Goal: Navigation & Orientation: Find specific page/section

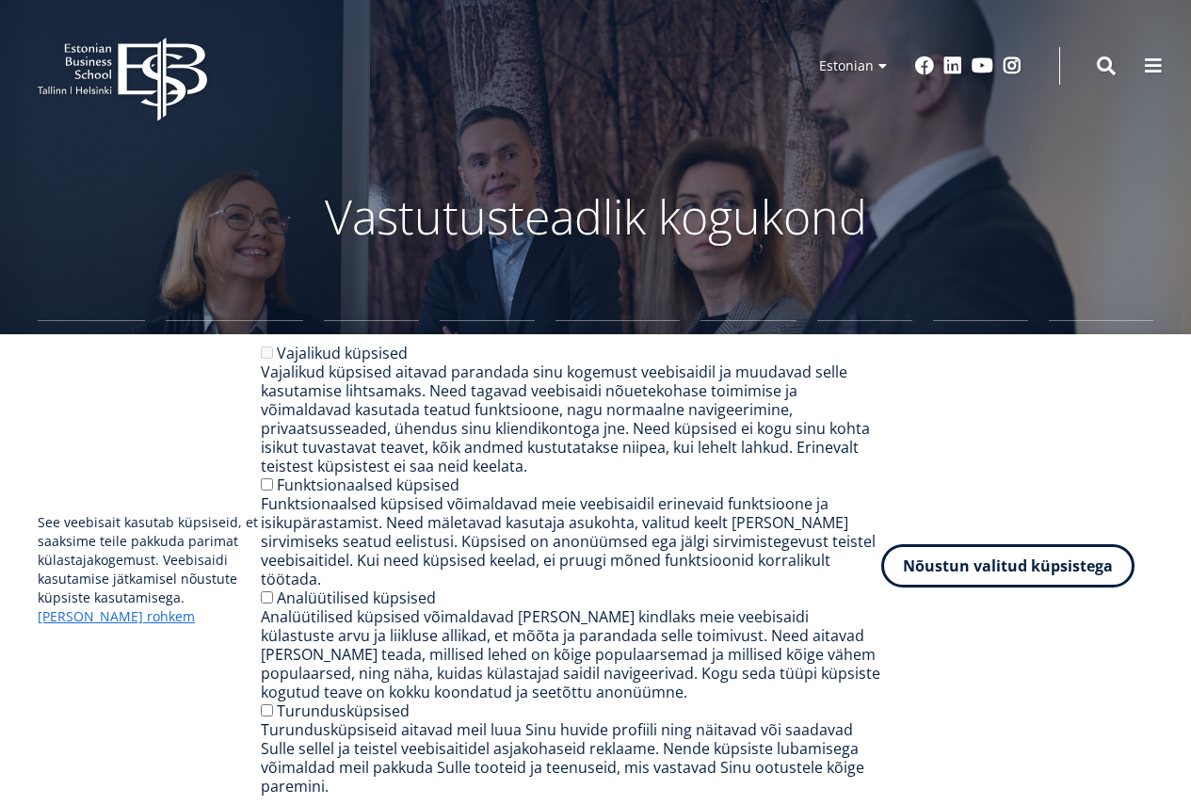
click at [995, 587] on button "Nõustun valitud küpsistega" at bounding box center [1007, 565] width 253 height 43
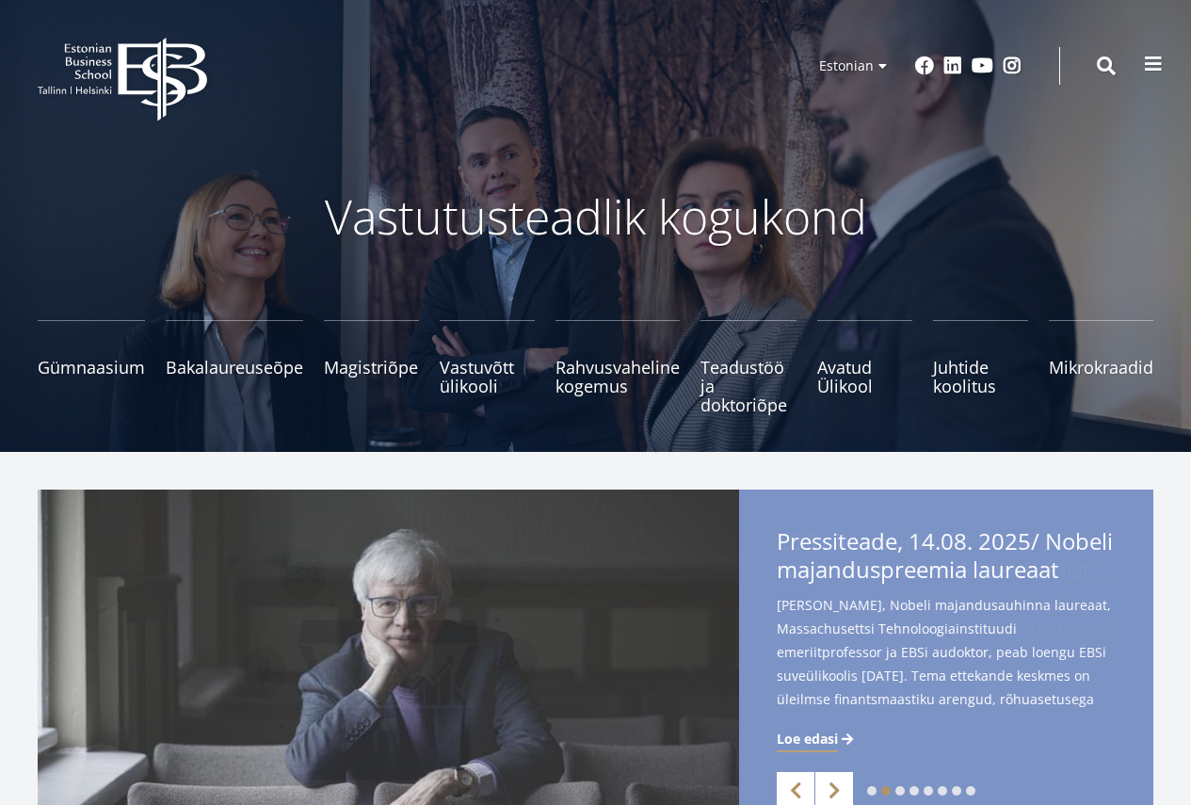
click at [1145, 69] on span at bounding box center [1153, 64] width 19 height 19
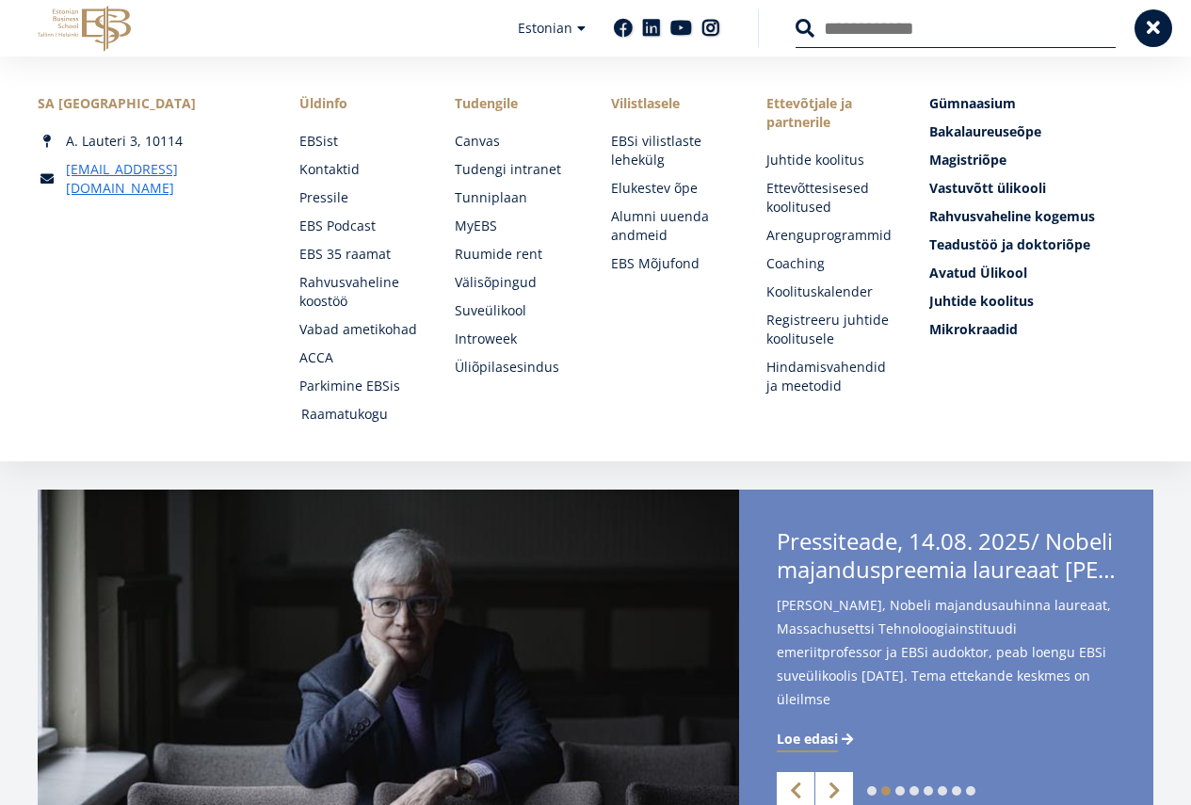
click at [326, 411] on link "Raamatukogu" at bounding box center [360, 414] width 118 height 19
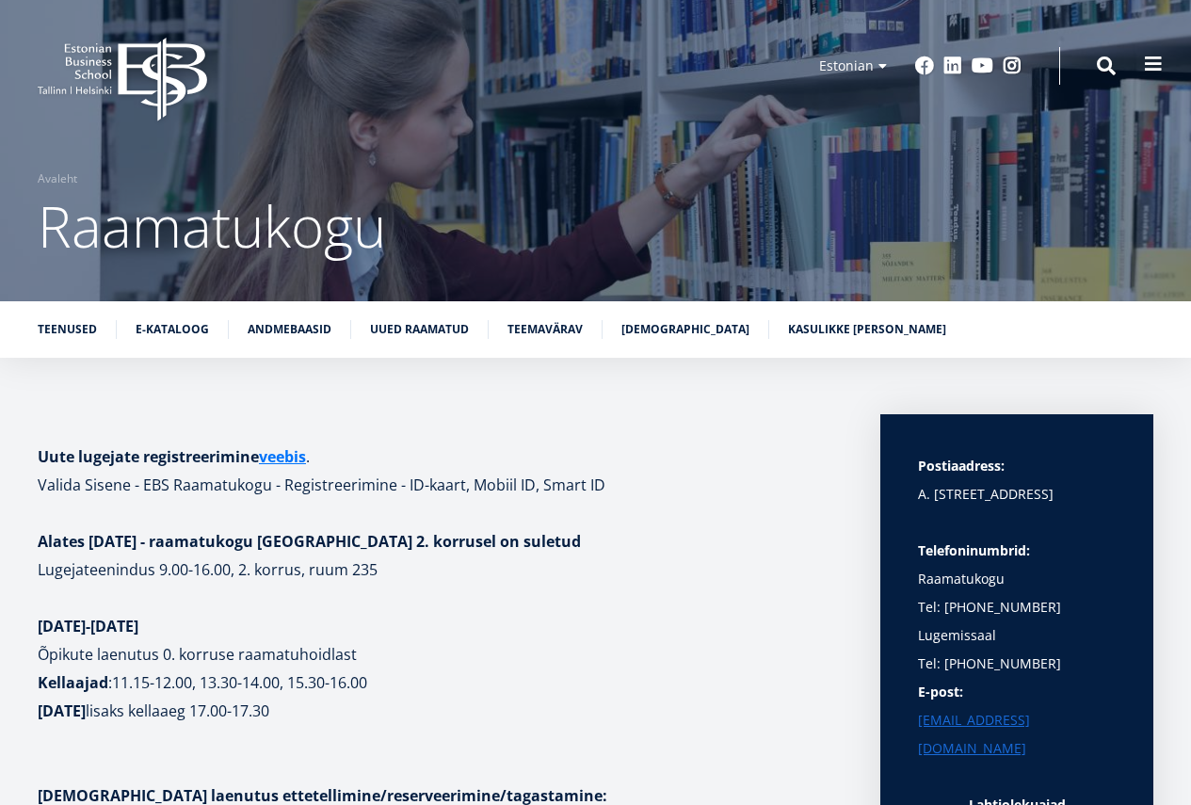
click at [1144, 74] on button at bounding box center [1153, 64] width 38 height 38
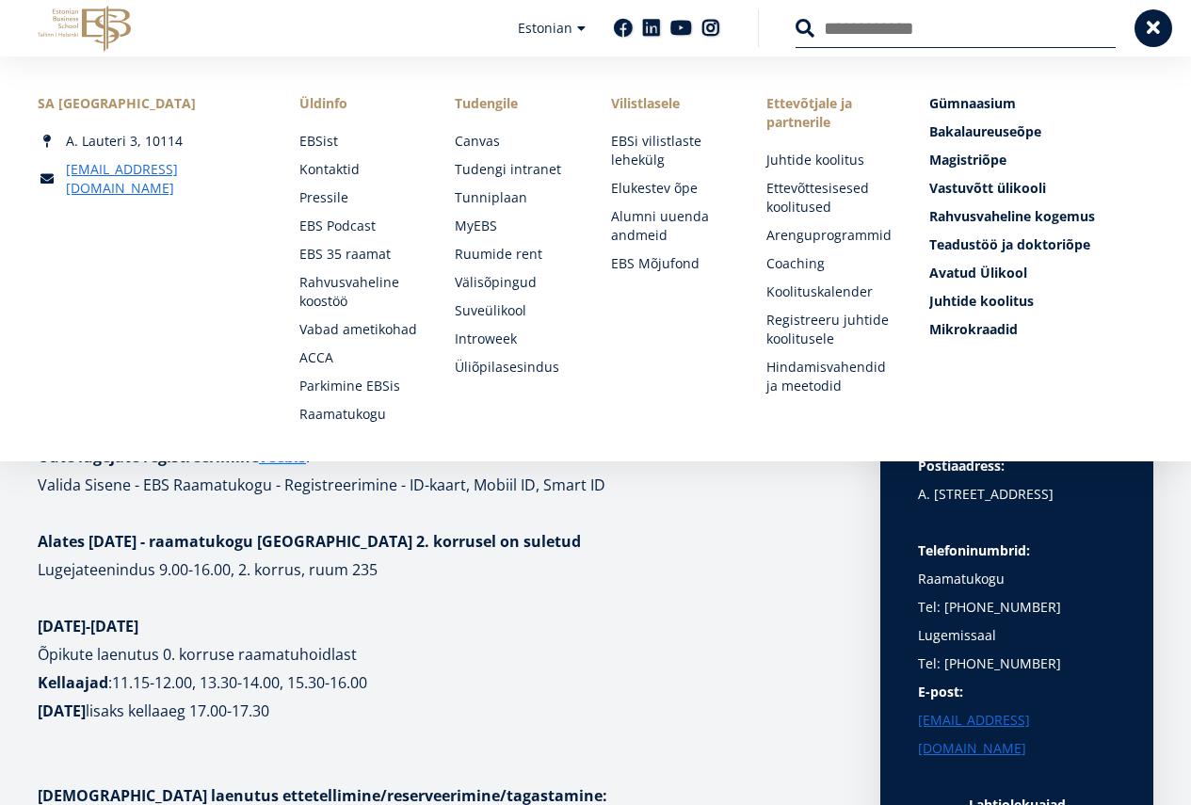
click at [773, 675] on p "Õpikute laenutus 0. korruse raamatuhoidlast Kellaajad : 11.15-12.00, 13.30-14.0…" at bounding box center [440, 682] width 805 height 85
click at [680, 636] on p "1.-12. september 2025" at bounding box center [440, 626] width 805 height 28
click at [51, 521] on p at bounding box center [440, 513] width 805 height 28
click at [626, 580] on p "Lugejateenindus 9.00-16.00, 2. korrus, ruum 235" at bounding box center [440, 569] width 805 height 28
click at [1150, 22] on span at bounding box center [1153, 26] width 19 height 19
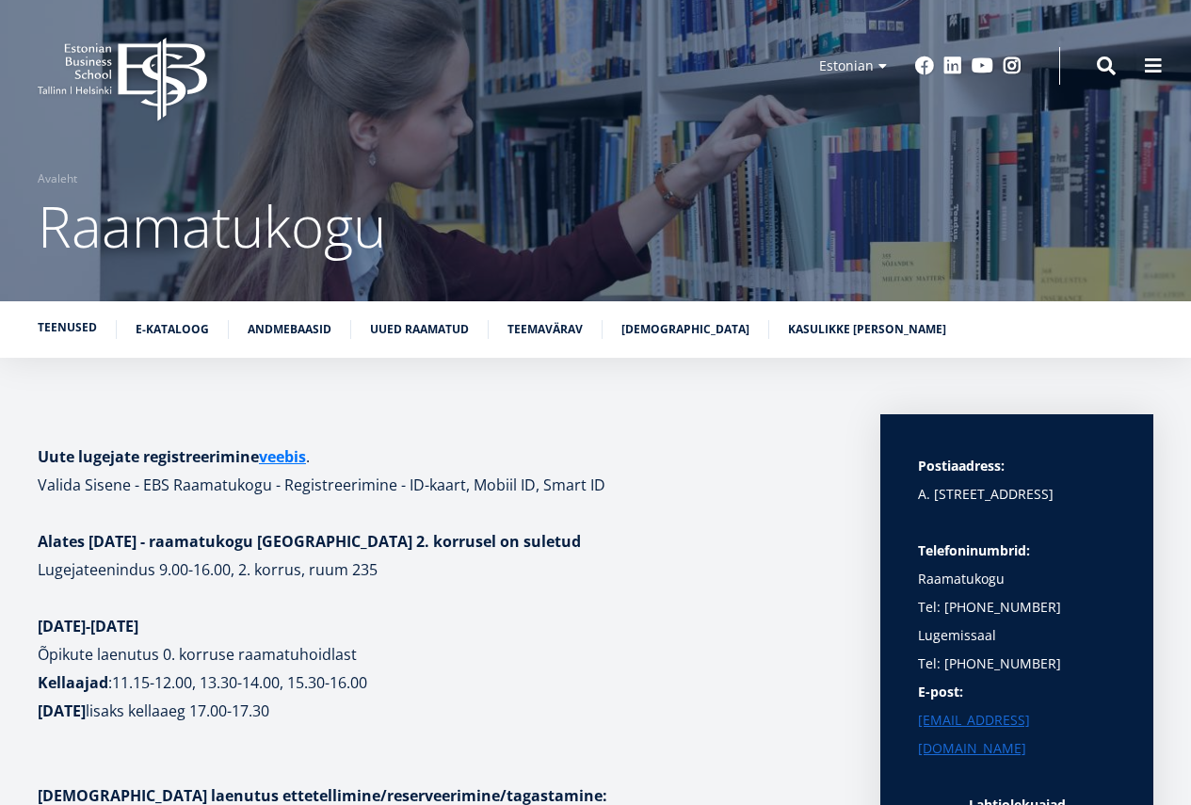
click at [65, 327] on link "Teenused" at bounding box center [67, 327] width 59 height 19
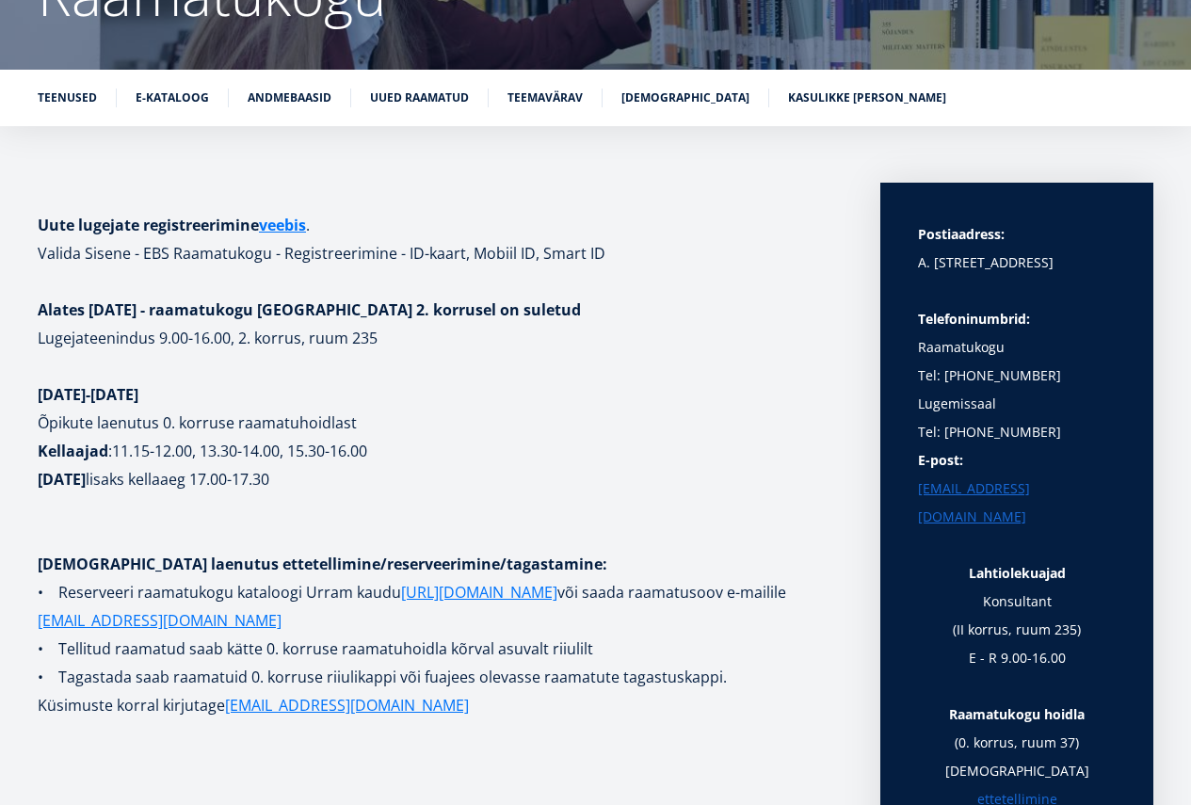
scroll to position [59, 0]
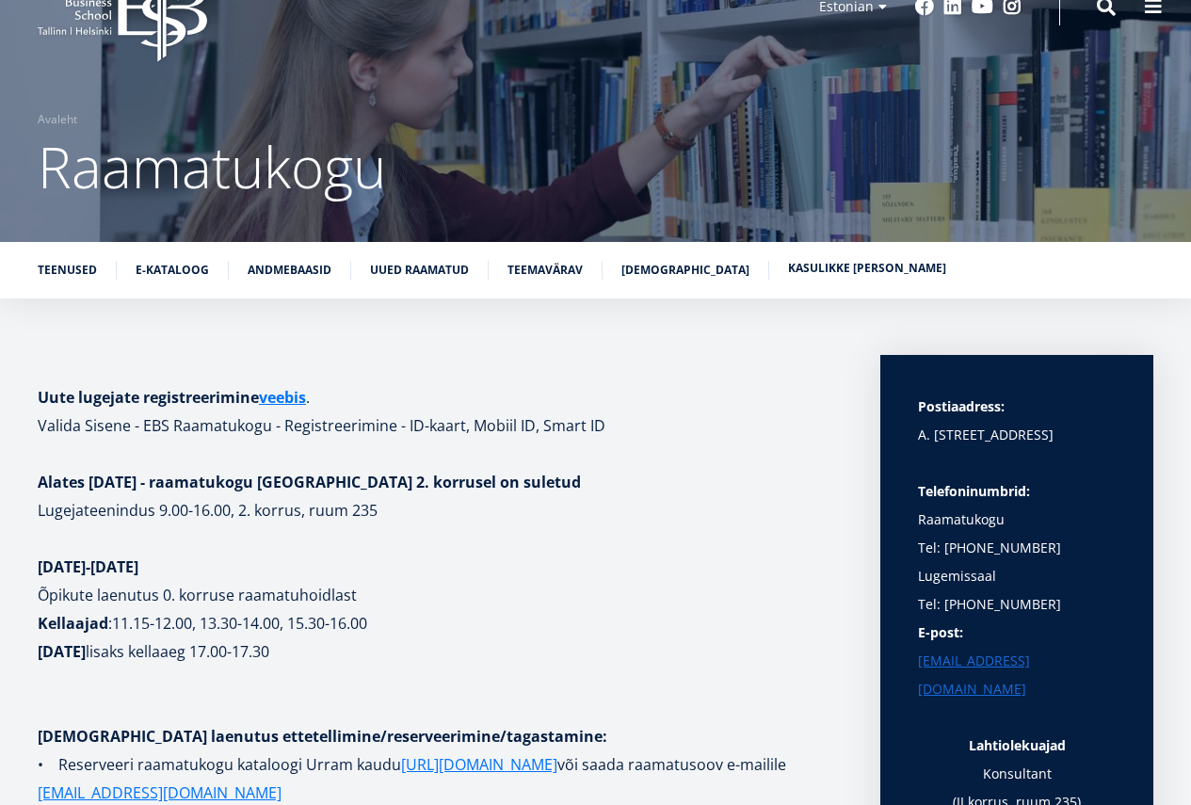
click at [829, 265] on link "Kasulikke linke" at bounding box center [867, 268] width 158 height 19
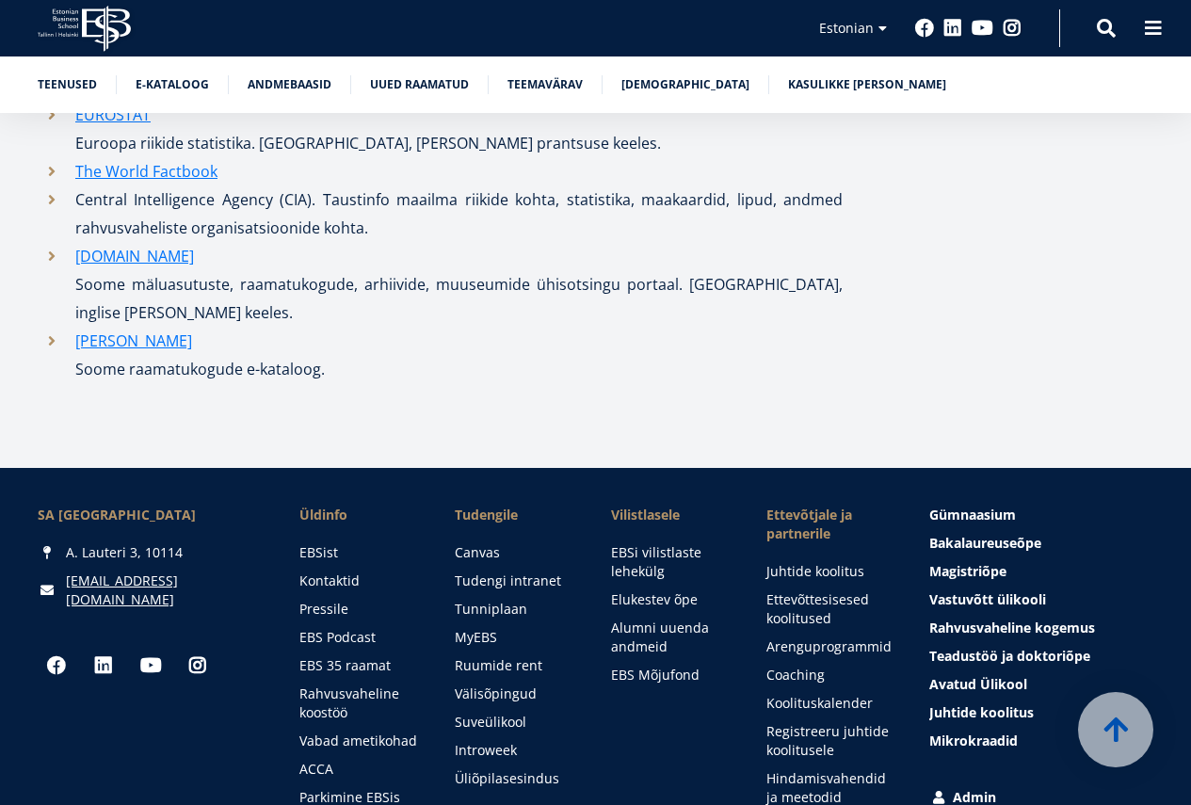
scroll to position [11034, 0]
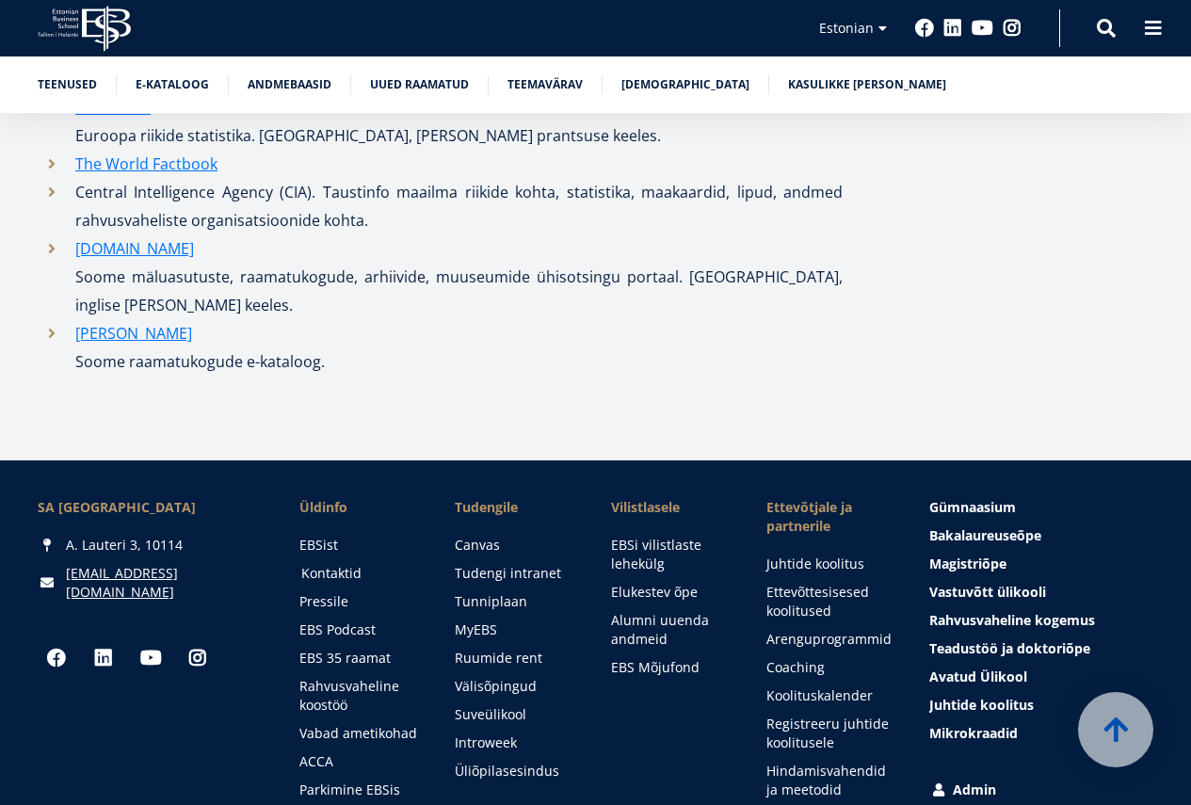
click at [331, 564] on link "Kontaktid" at bounding box center [360, 573] width 118 height 19
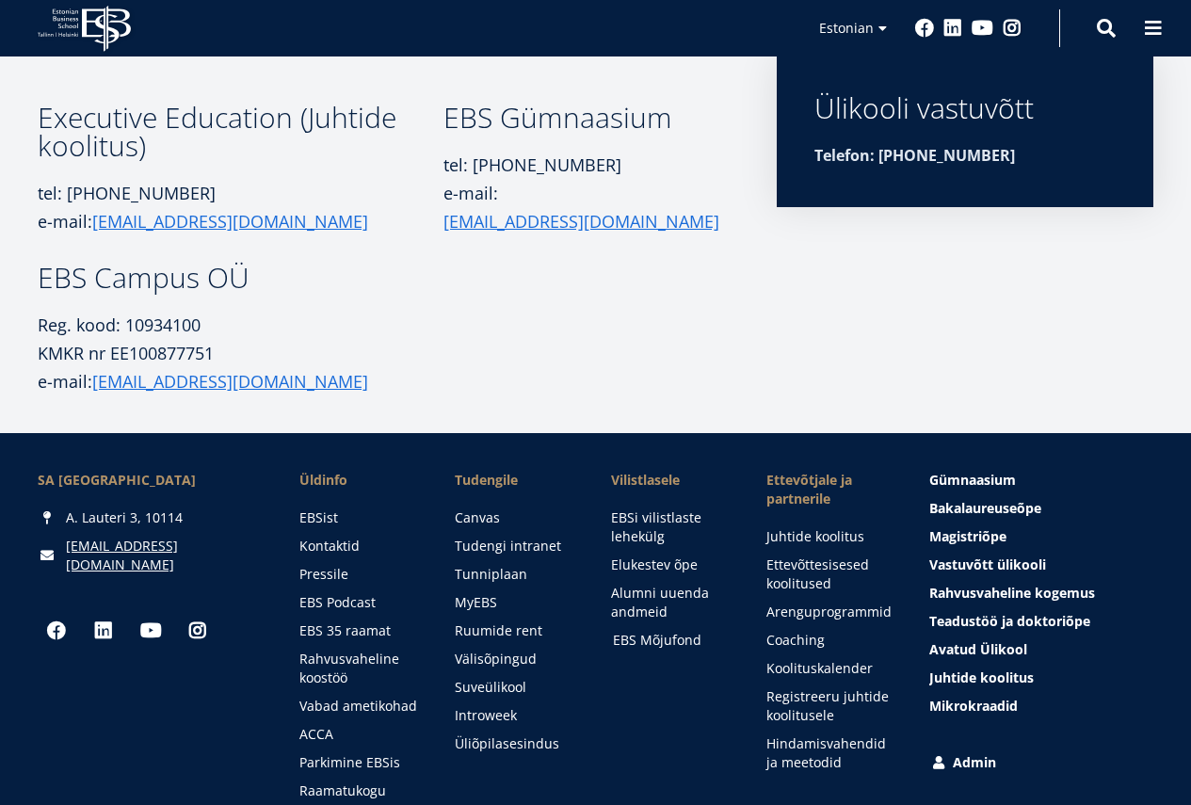
scroll to position [22, 0]
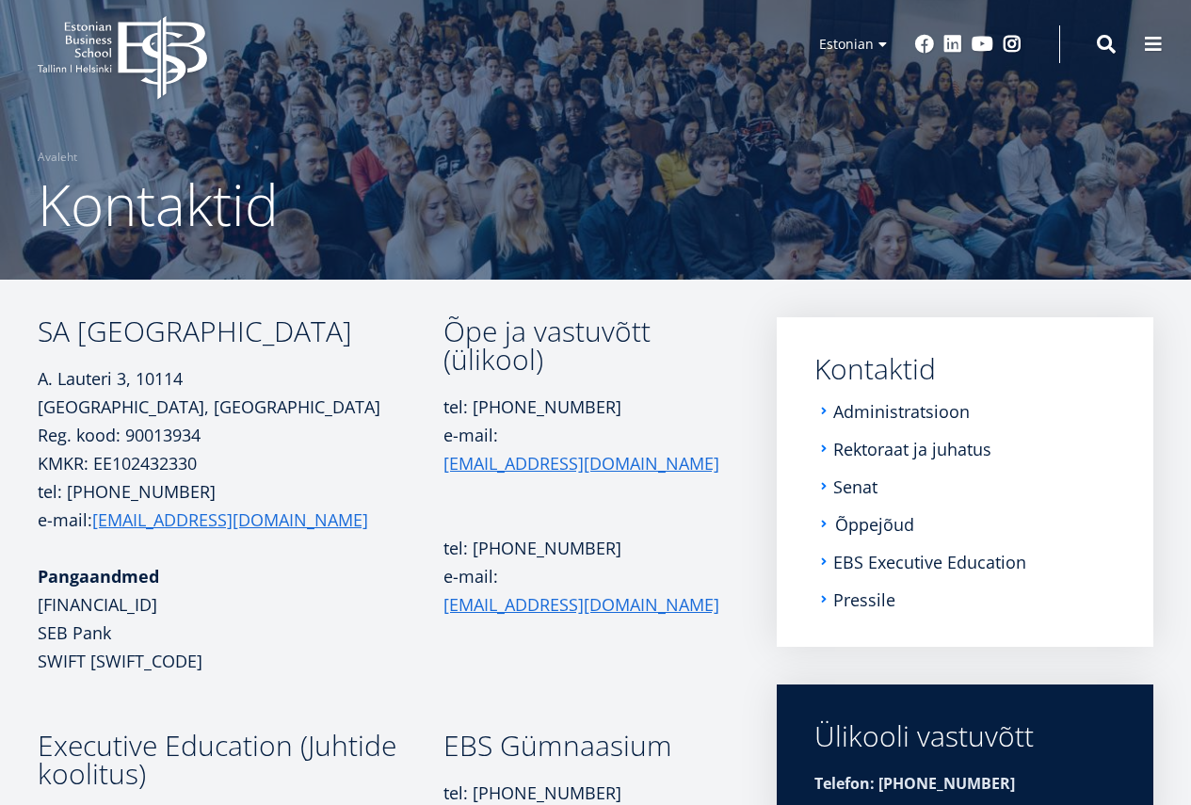
click at [867, 524] on link "Õppejõud" at bounding box center [874, 524] width 79 height 19
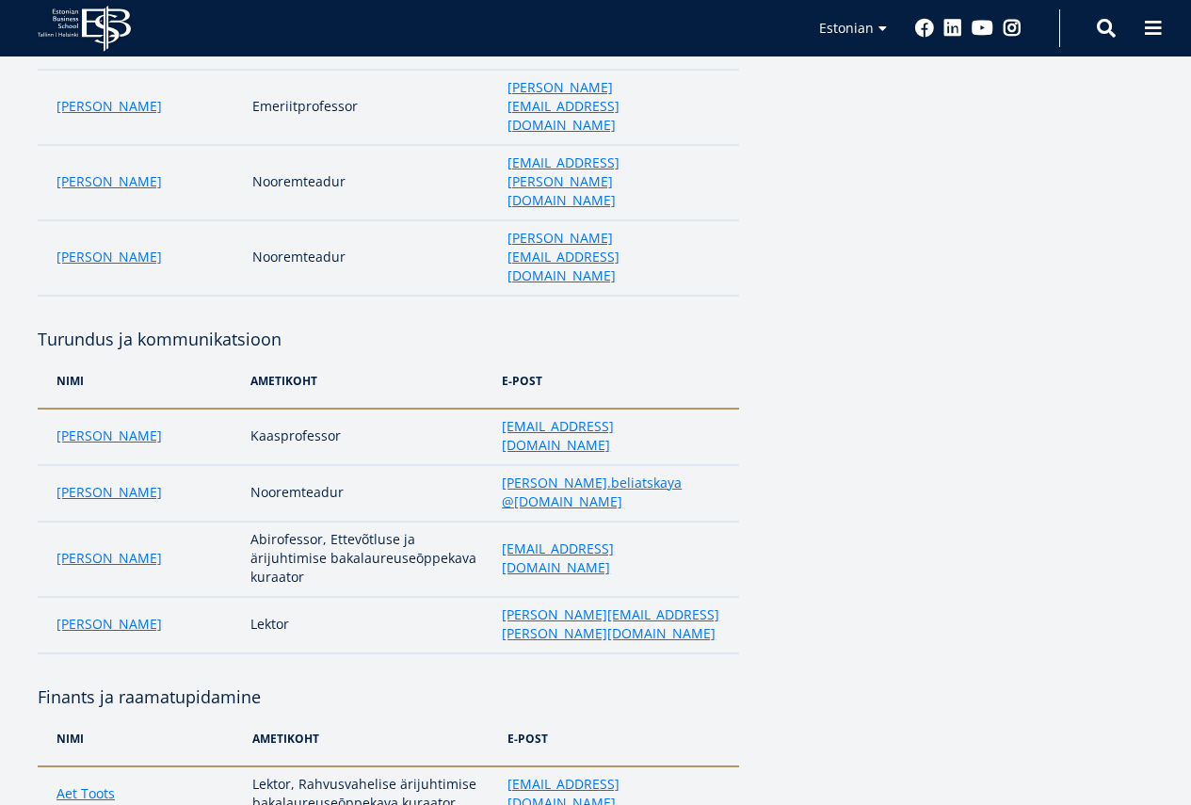
scroll to position [3484, 0]
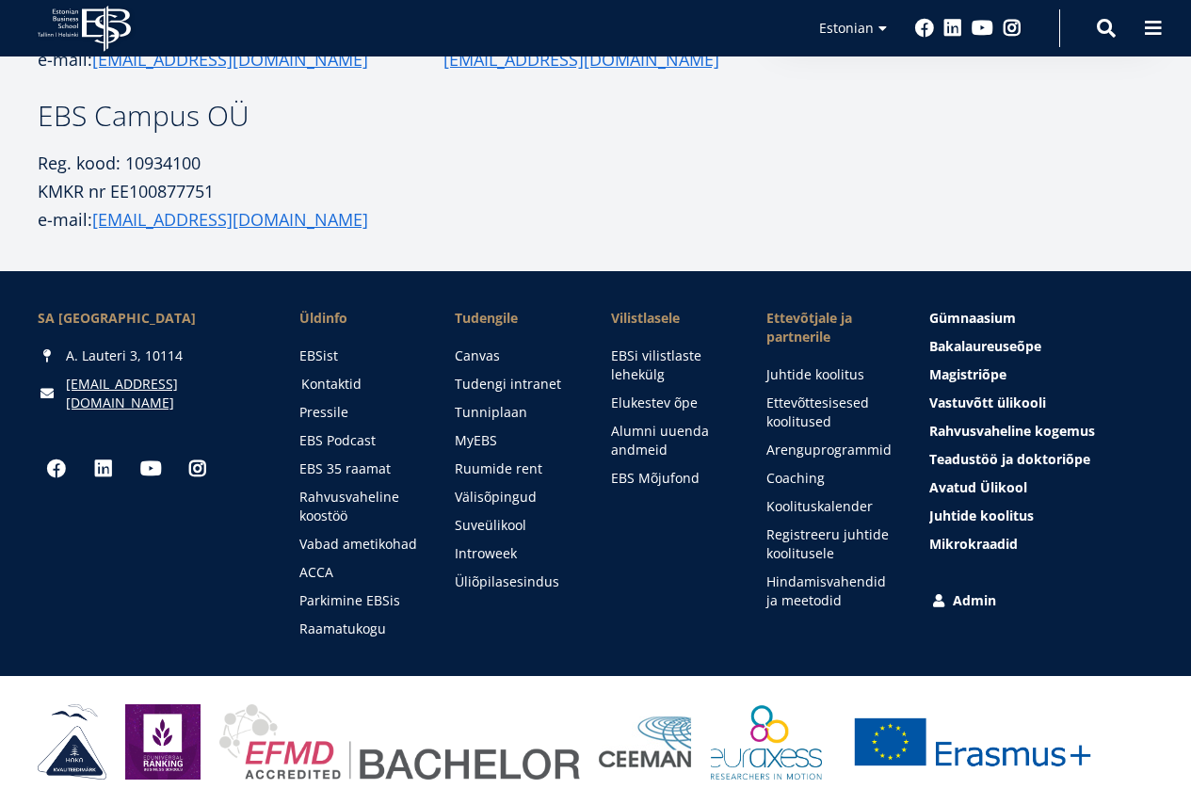
scroll to position [814, 0]
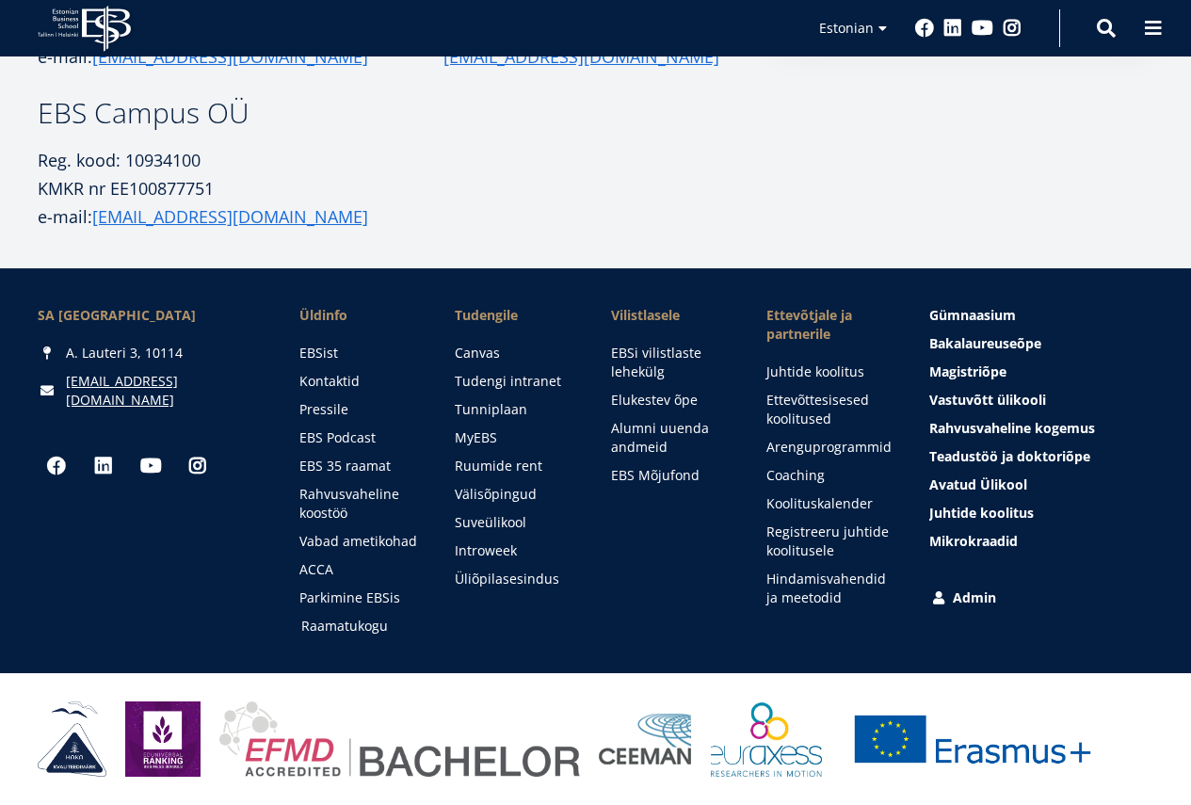
click at [349, 620] on link "Raamatukogu" at bounding box center [360, 626] width 118 height 19
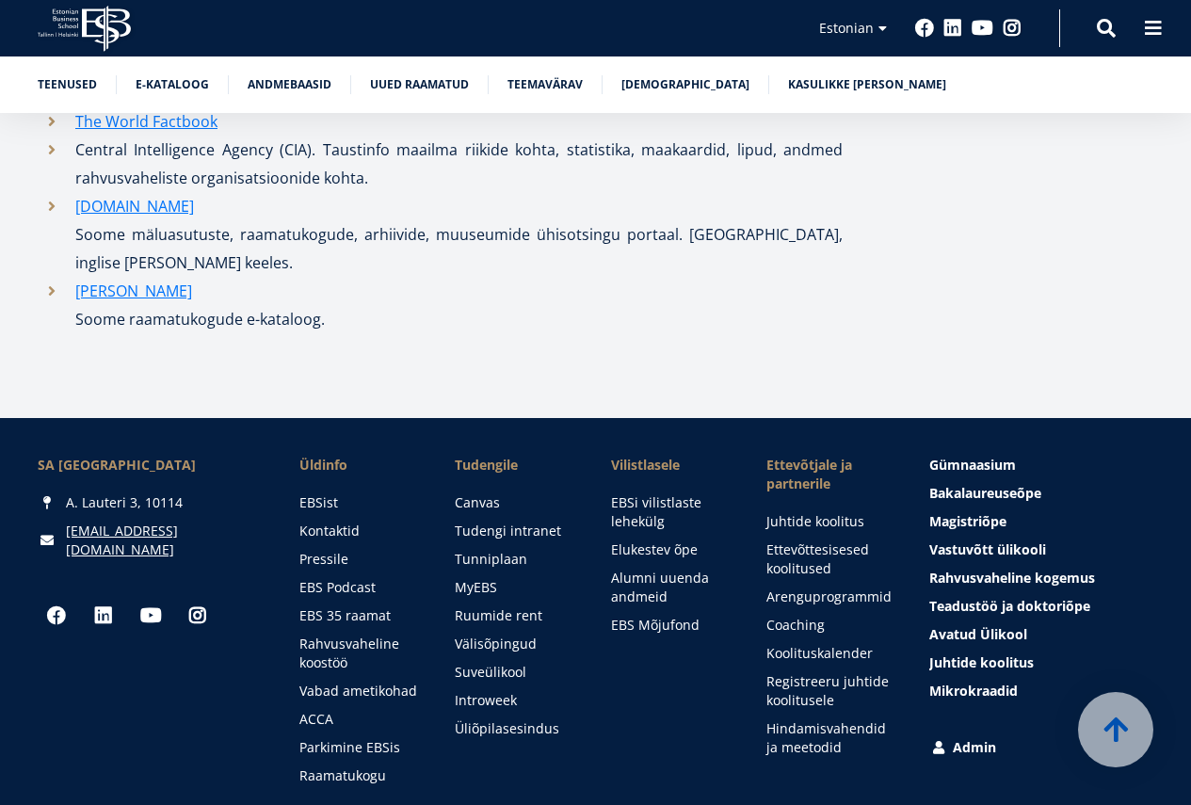
scroll to position [11110, 0]
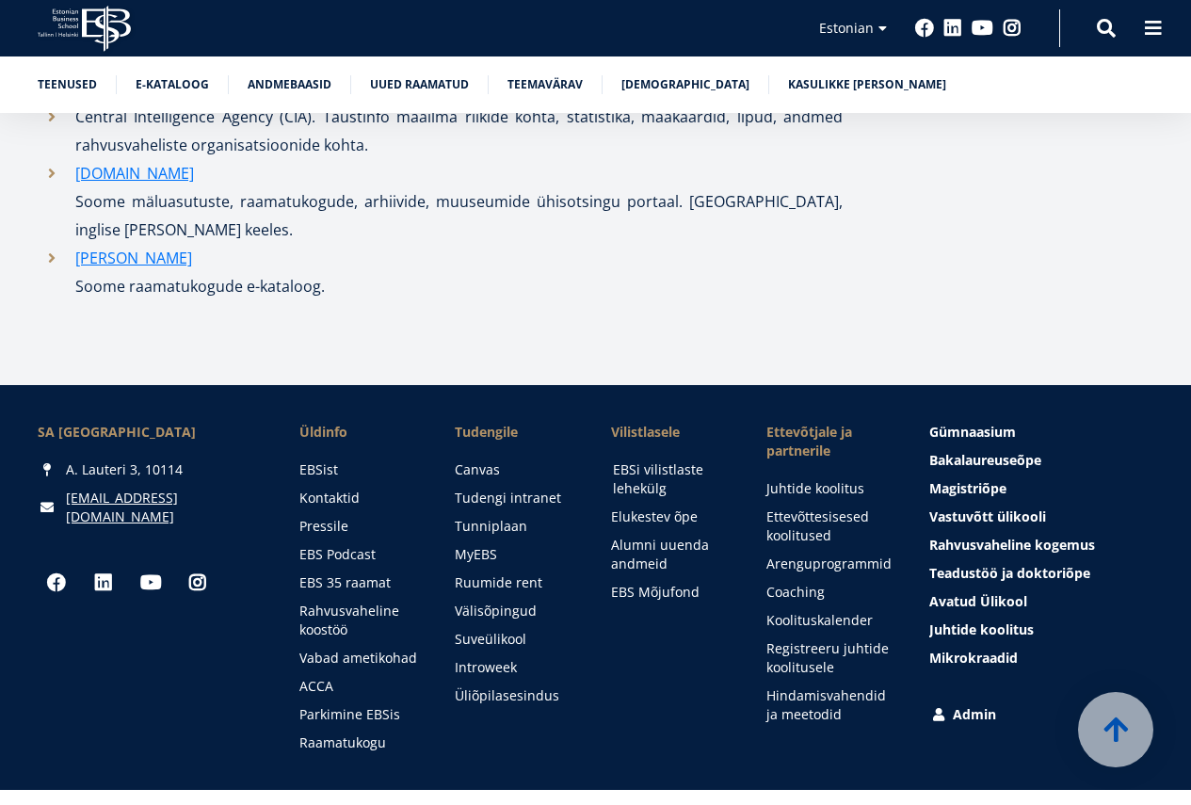
click at [643, 460] on link "EBSi vilistlaste lehekülg" at bounding box center [672, 479] width 118 height 38
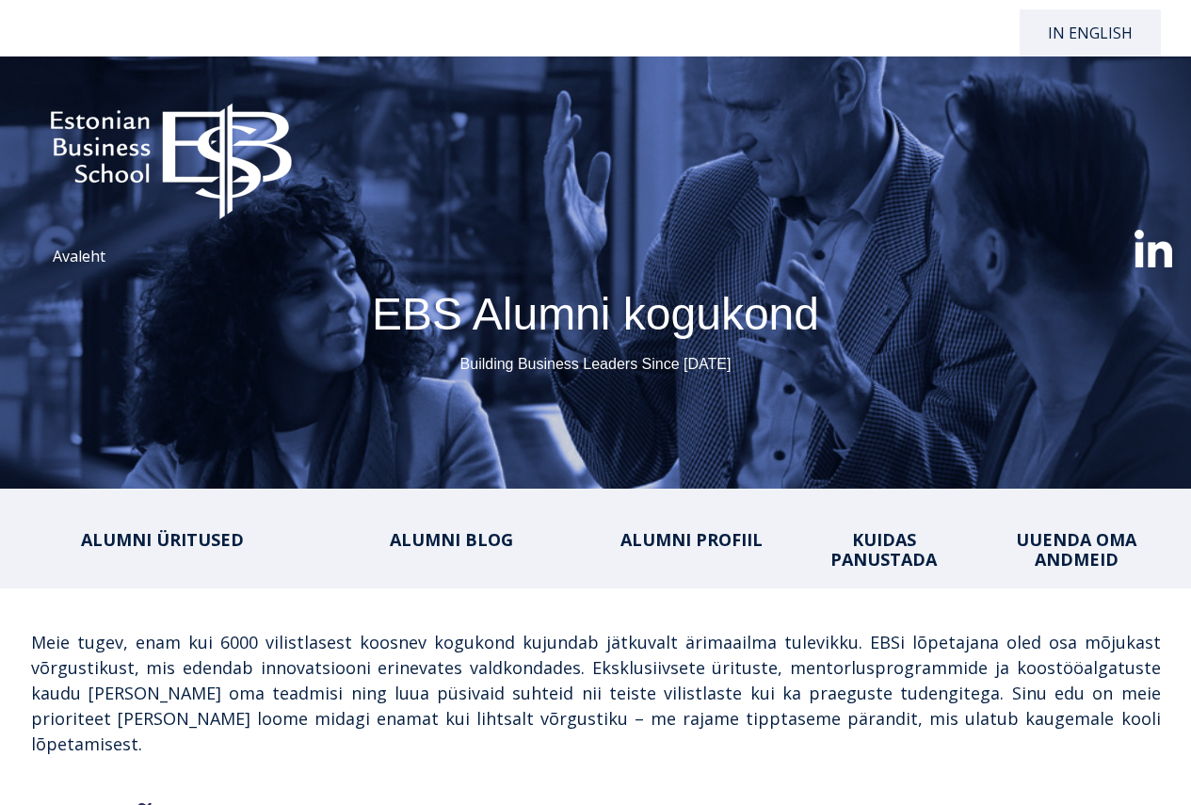
select select "**"
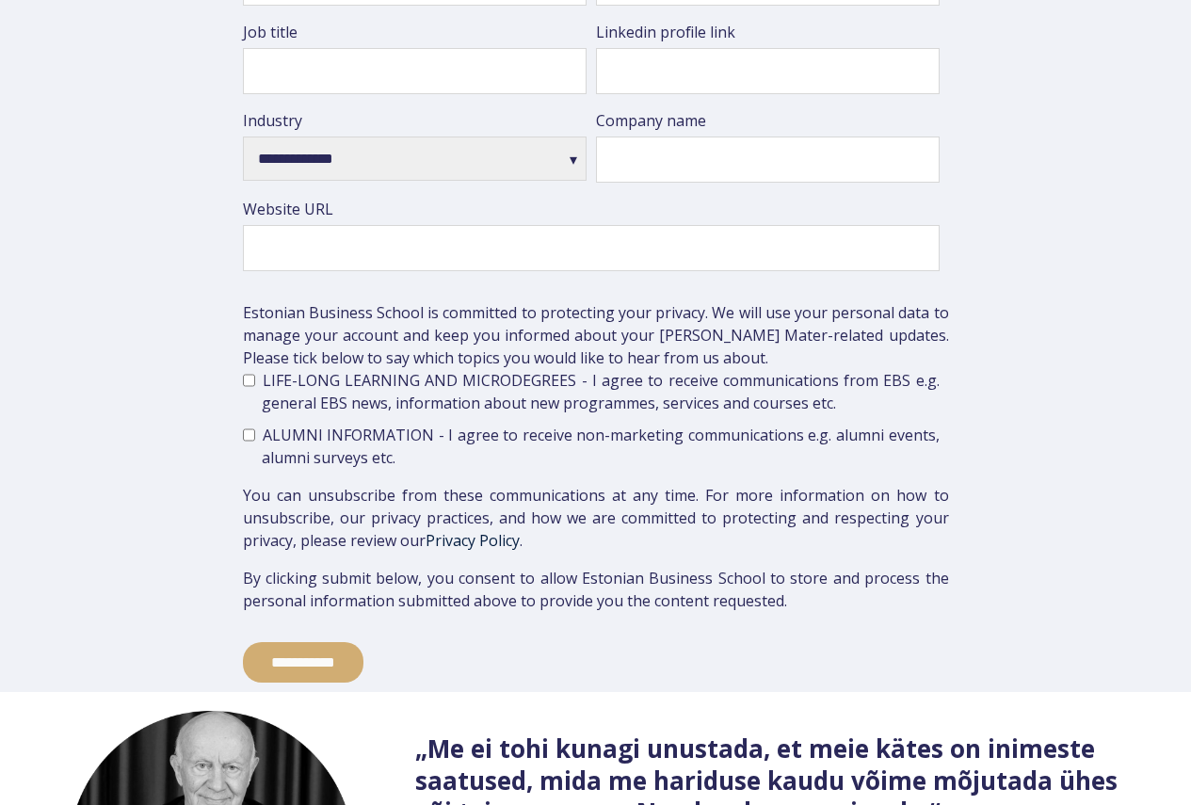
scroll to position [4306, 0]
